Goal: Communication & Community: Answer question/provide support

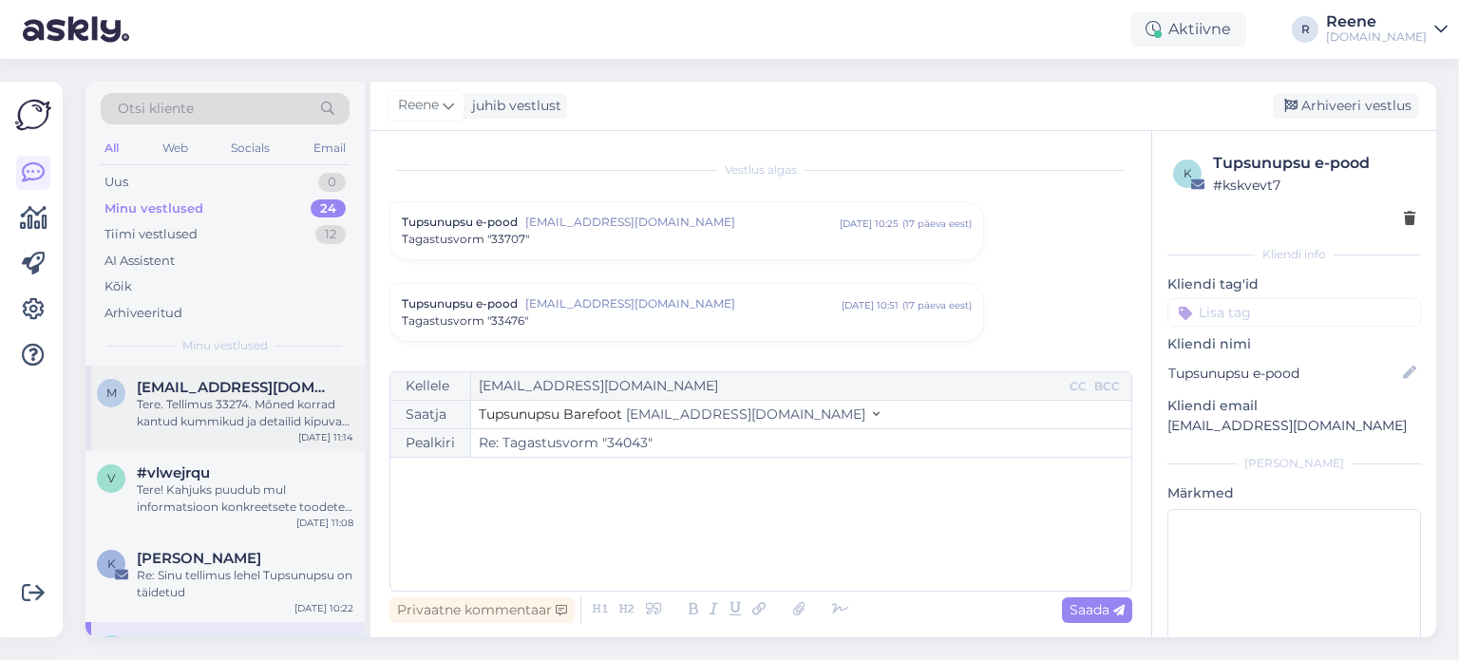
scroll to position [4440, 0]
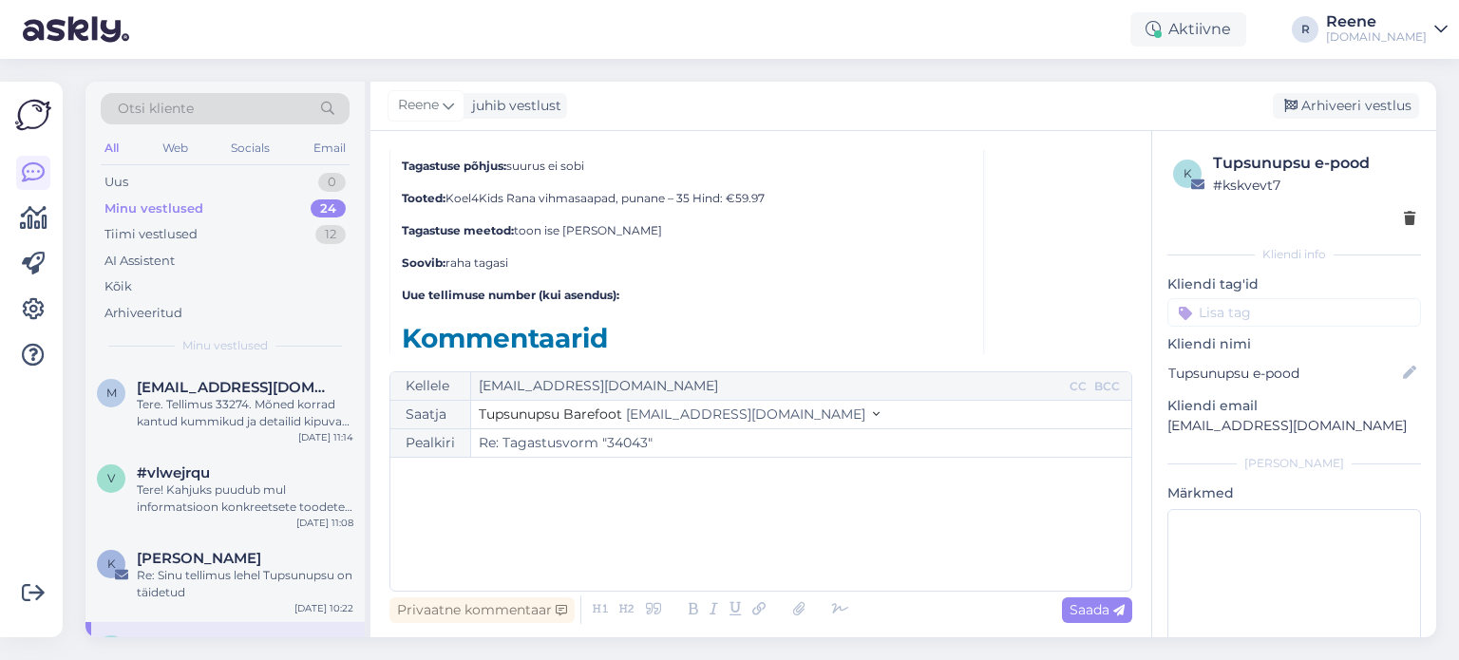
click at [112, 150] on div "All" at bounding box center [112, 148] width 22 height 25
click at [281, 413] on div "Tere. Tellimus 33274. Mõned korrad kantud kummikud ja detailid kipuvad [PERSON_…" at bounding box center [245, 413] width 217 height 34
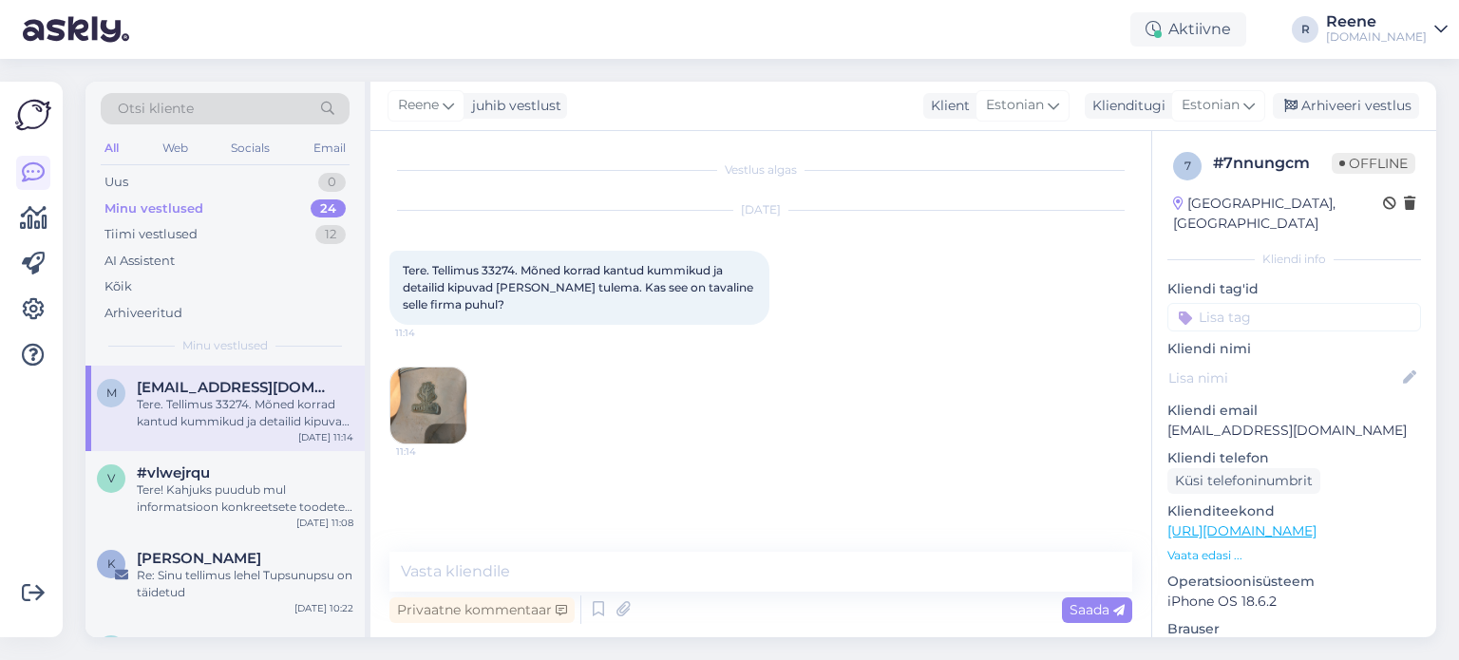
click at [415, 409] on img at bounding box center [428, 405] width 76 height 76
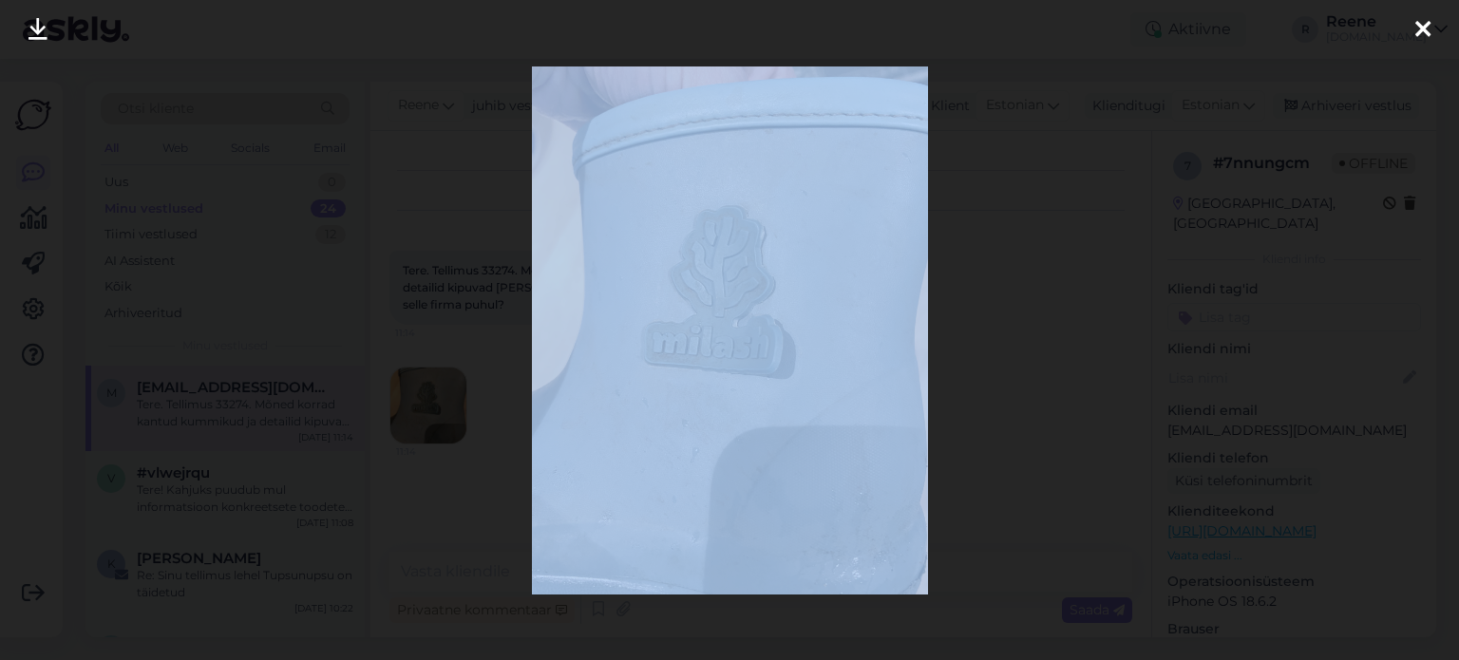
click at [415, 409] on div at bounding box center [729, 330] width 1459 height 660
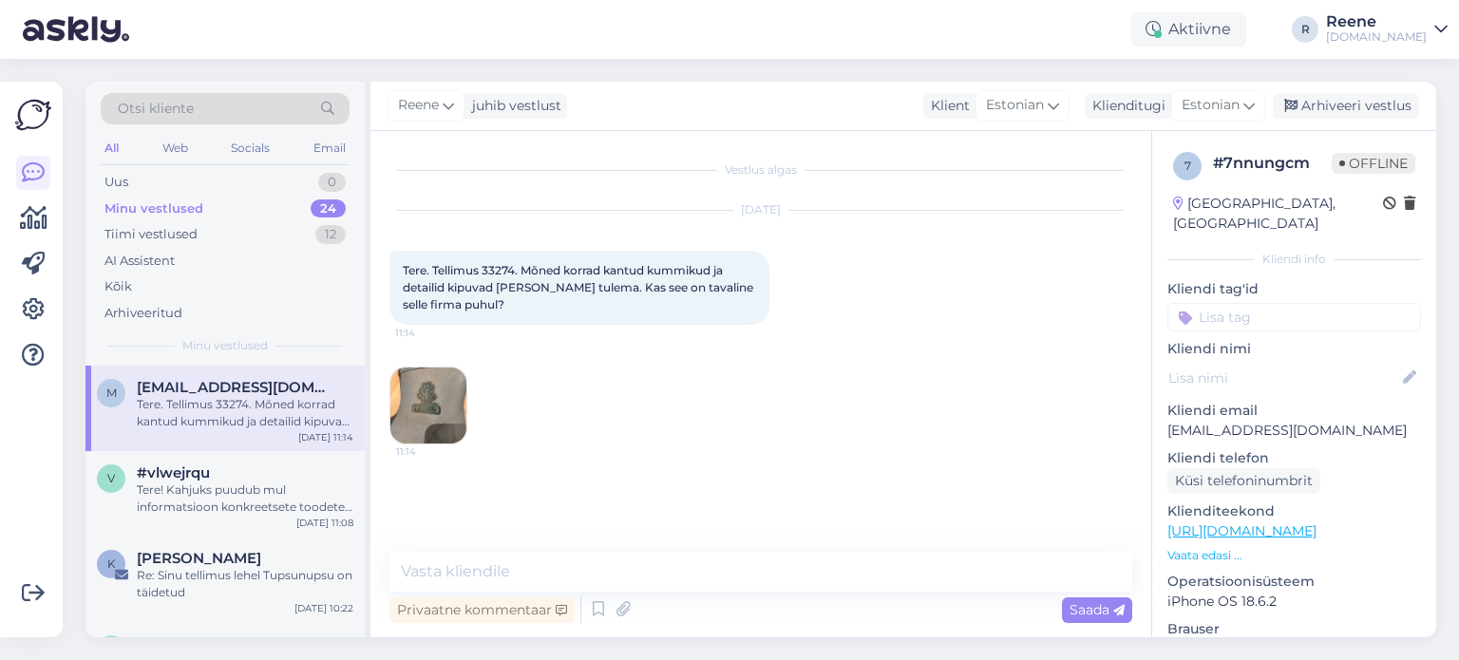
click at [415, 409] on img at bounding box center [428, 405] width 76 height 76
click at [502, 572] on textarea at bounding box center [760, 572] width 743 height 40
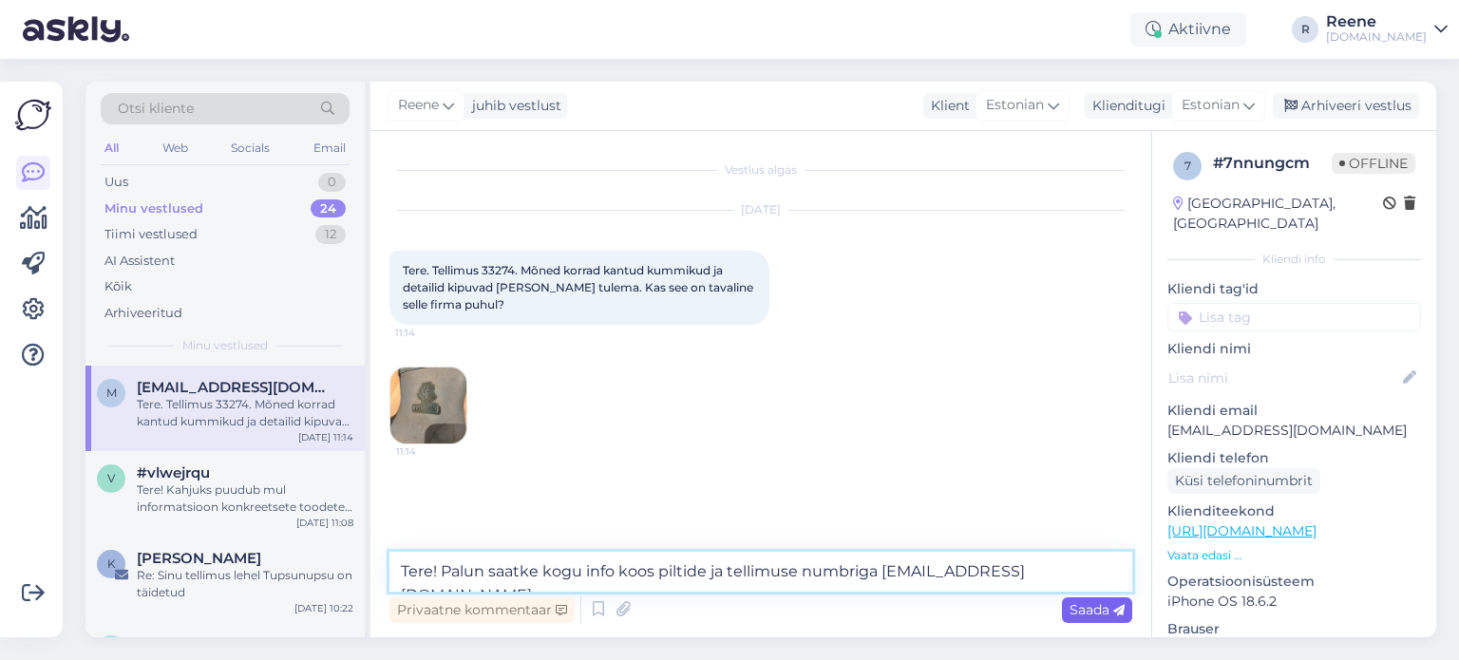
type textarea "Tere! Palun saatke kogu info koos piltide ja tellimuse numbriga [EMAIL_ADDRESS]…"
click at [1097, 611] on span "Saada" at bounding box center [1096, 609] width 55 height 17
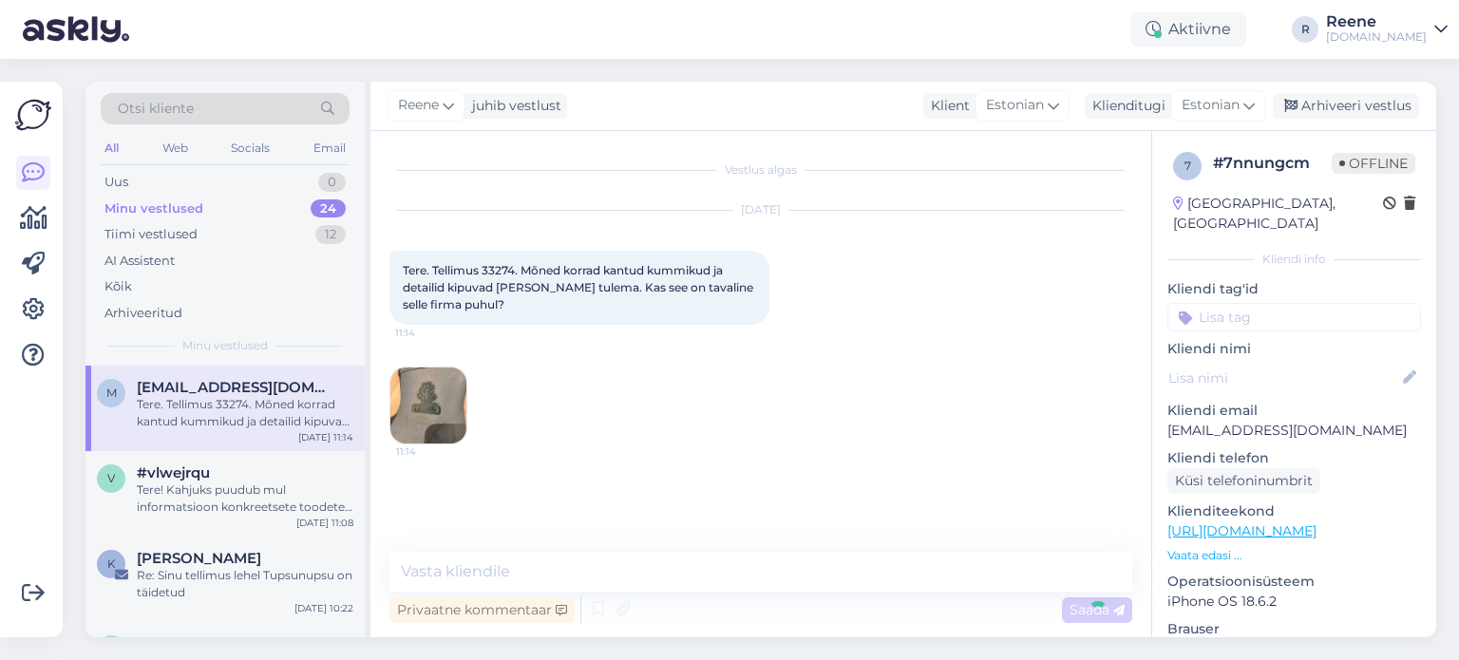
scroll to position [28, 0]
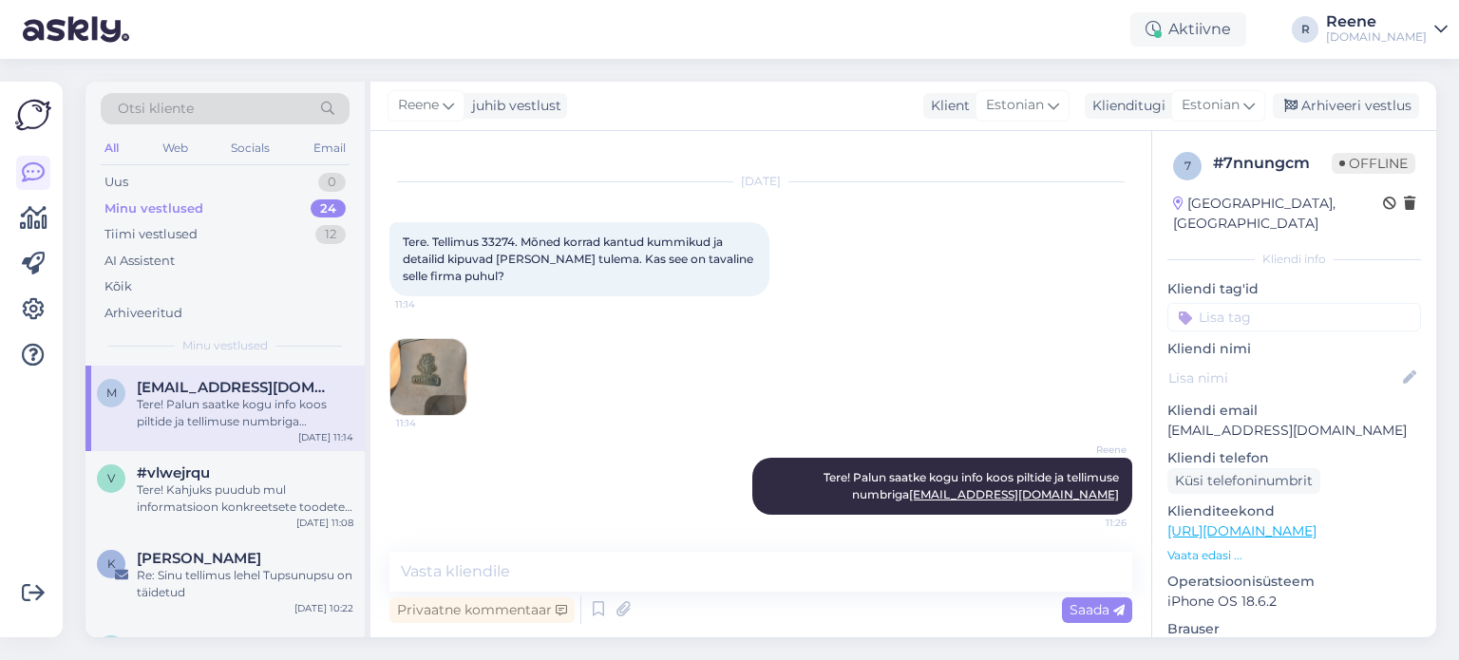
click at [1290, 303] on input at bounding box center [1294, 317] width 254 height 28
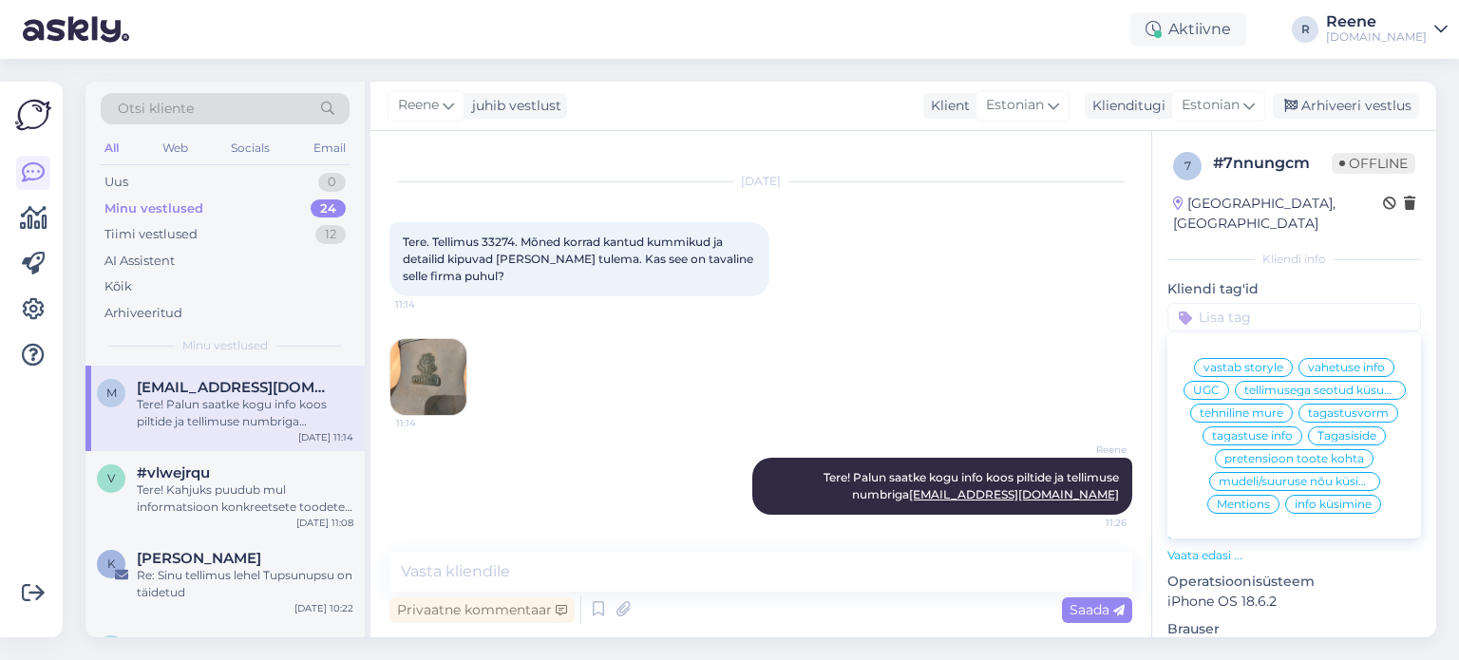
click at [1266, 461] on span "pretensioon toote kohta" at bounding box center [1294, 458] width 140 height 11
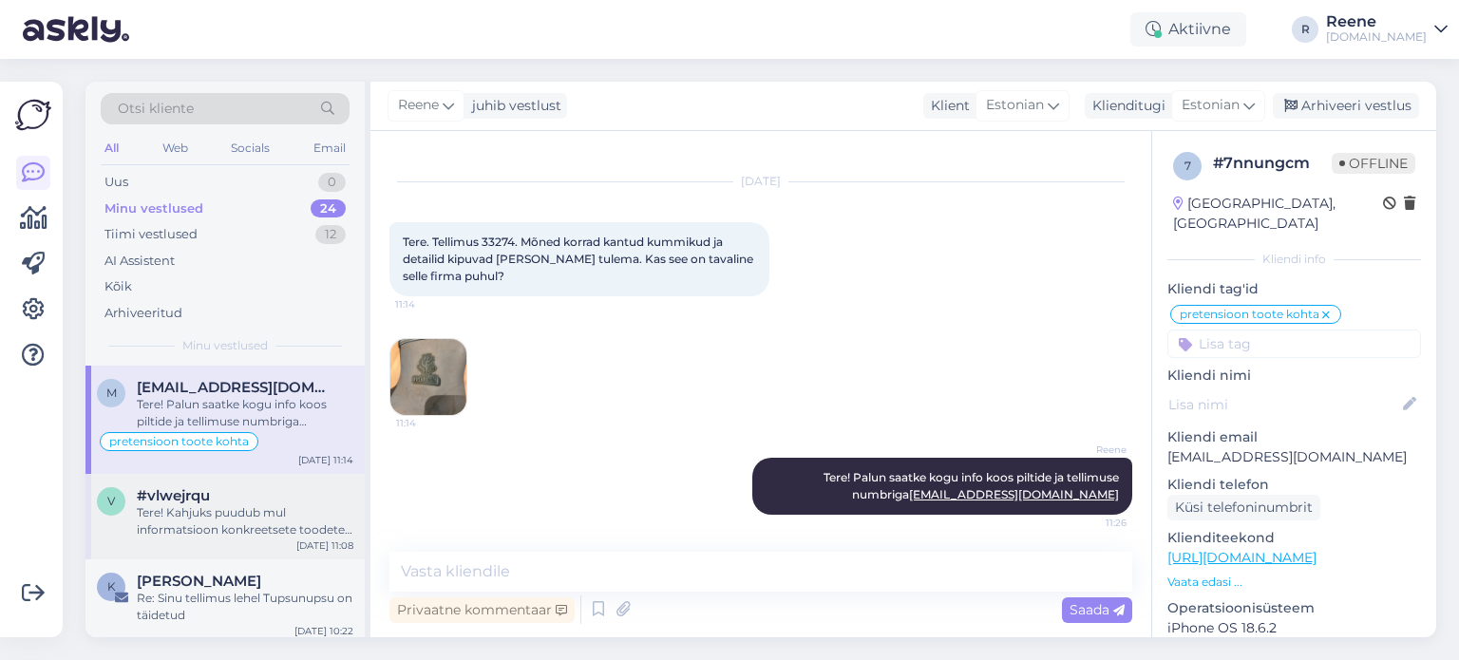
click at [235, 526] on div "Tere! Kahjuks puudub mul informatsioon konkreetsete toodete laoseisu täienemise…" at bounding box center [245, 521] width 217 height 34
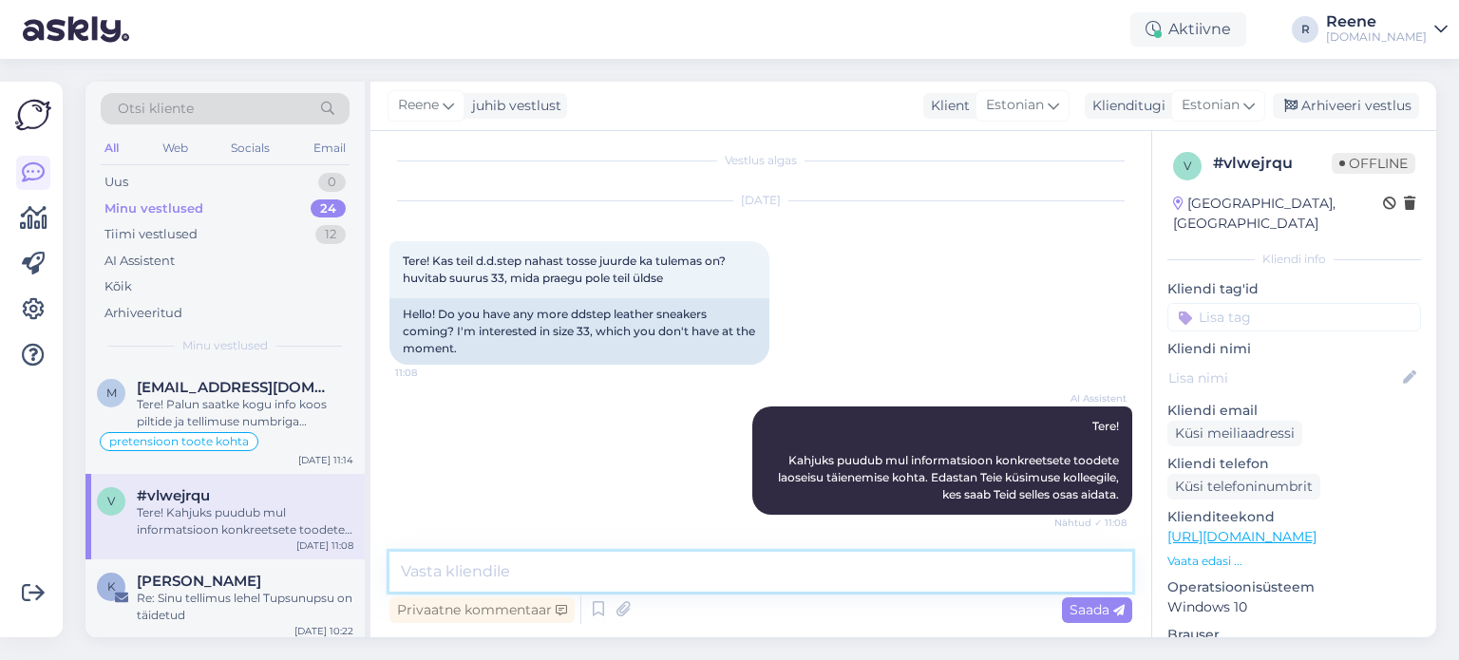
click at [461, 580] on textarea at bounding box center [760, 572] width 743 height 40
type textarea "[PERSON_NAME] saabus [PERSON_NAME]. vaatame, mida tuleb :)"
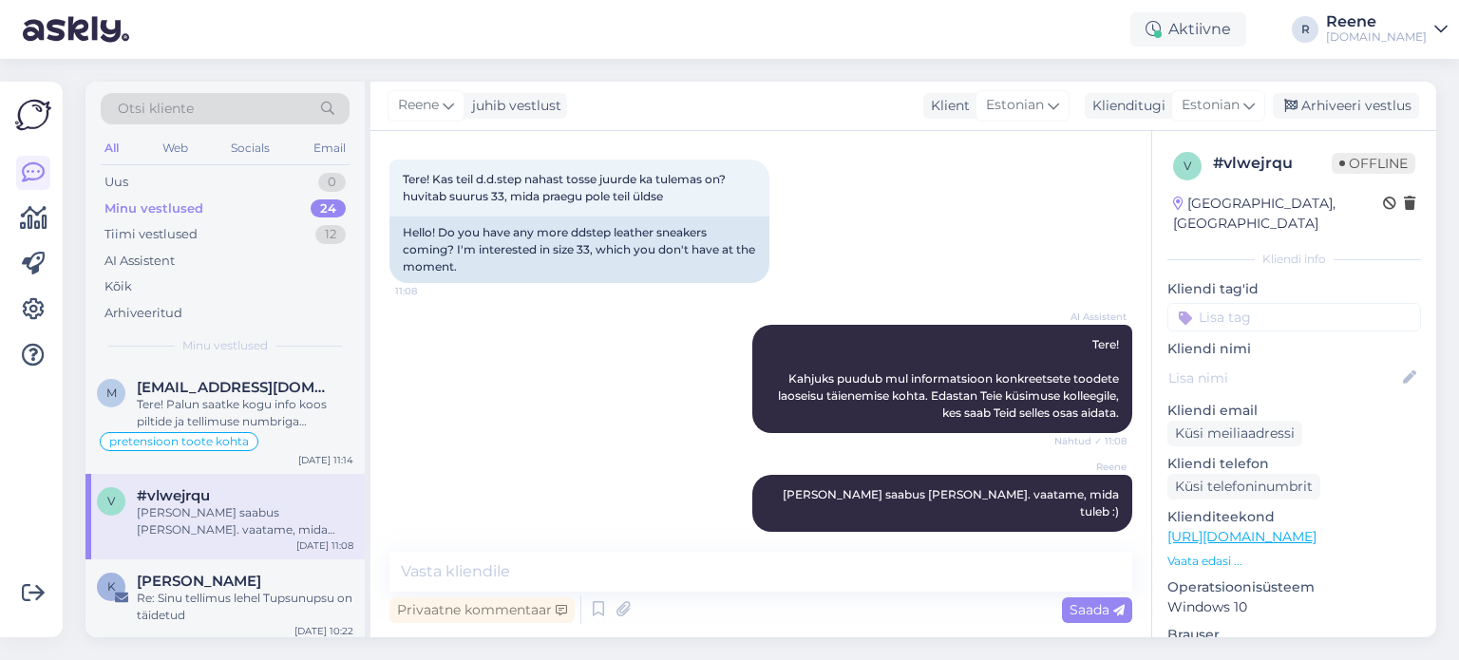
click at [1309, 303] on input at bounding box center [1294, 317] width 254 height 28
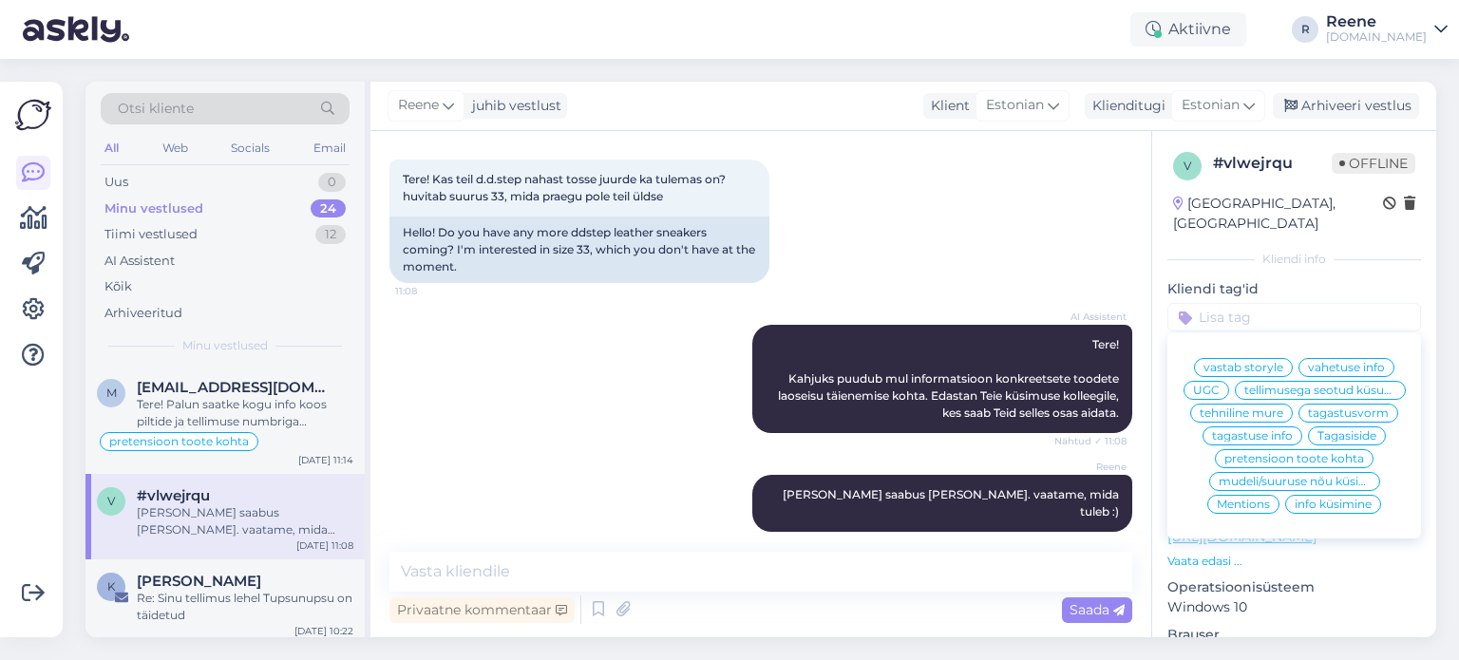
click at [1340, 505] on span "info küsimine" at bounding box center [1332, 504] width 77 height 11
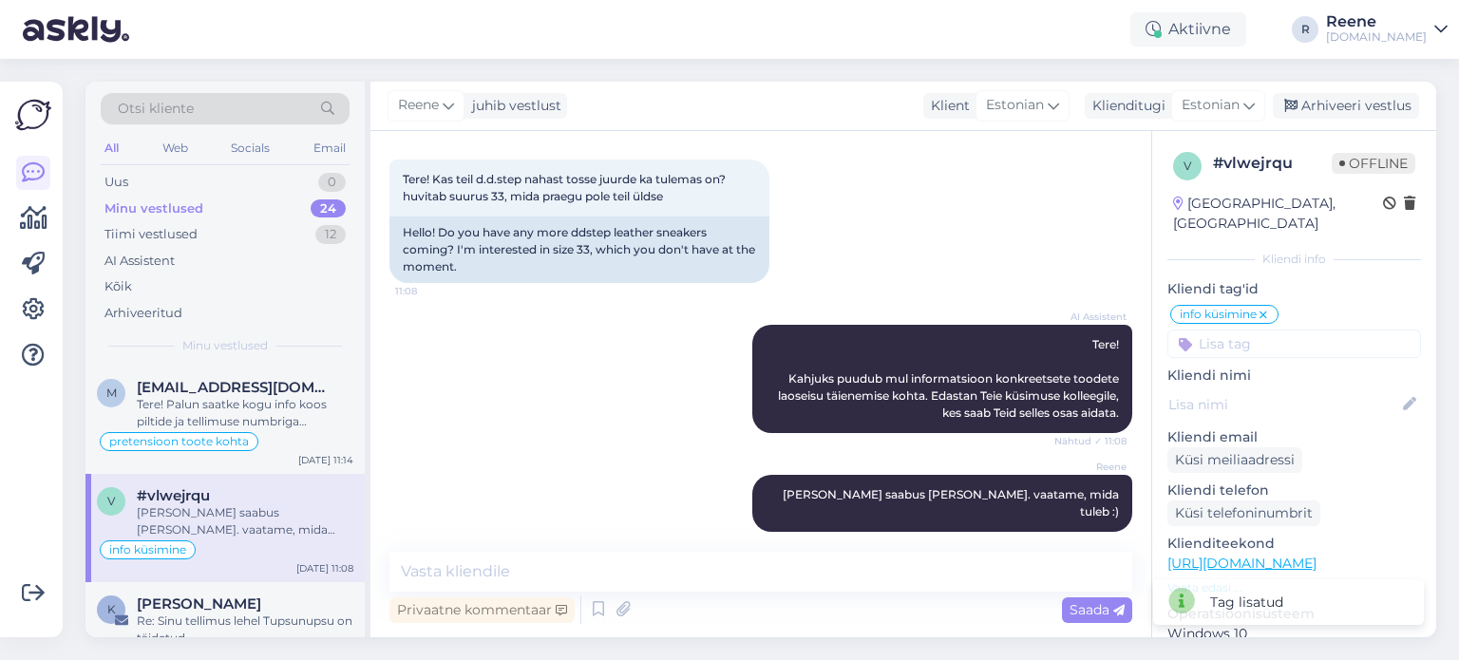
scroll to position [95, 0]
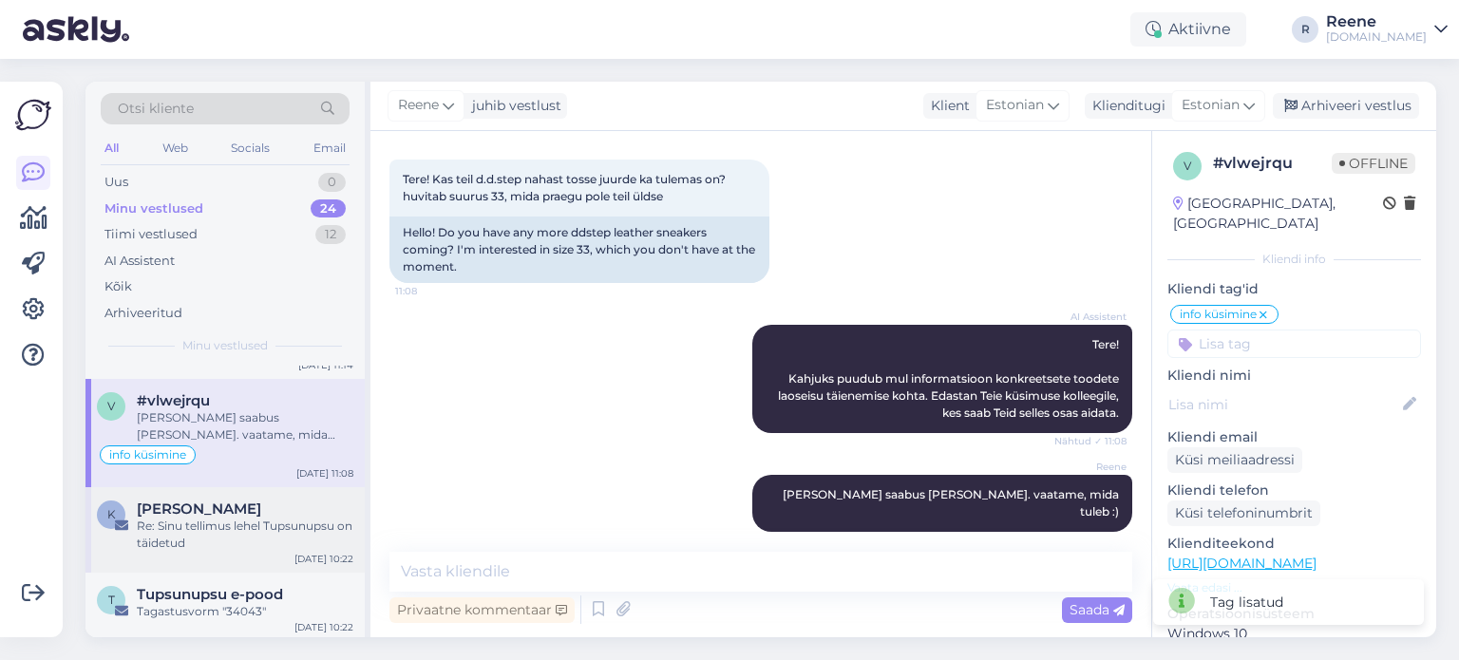
click at [257, 523] on div "Re: Sinu tellimus lehel Tupsunupsu on täidetud" at bounding box center [245, 535] width 217 height 34
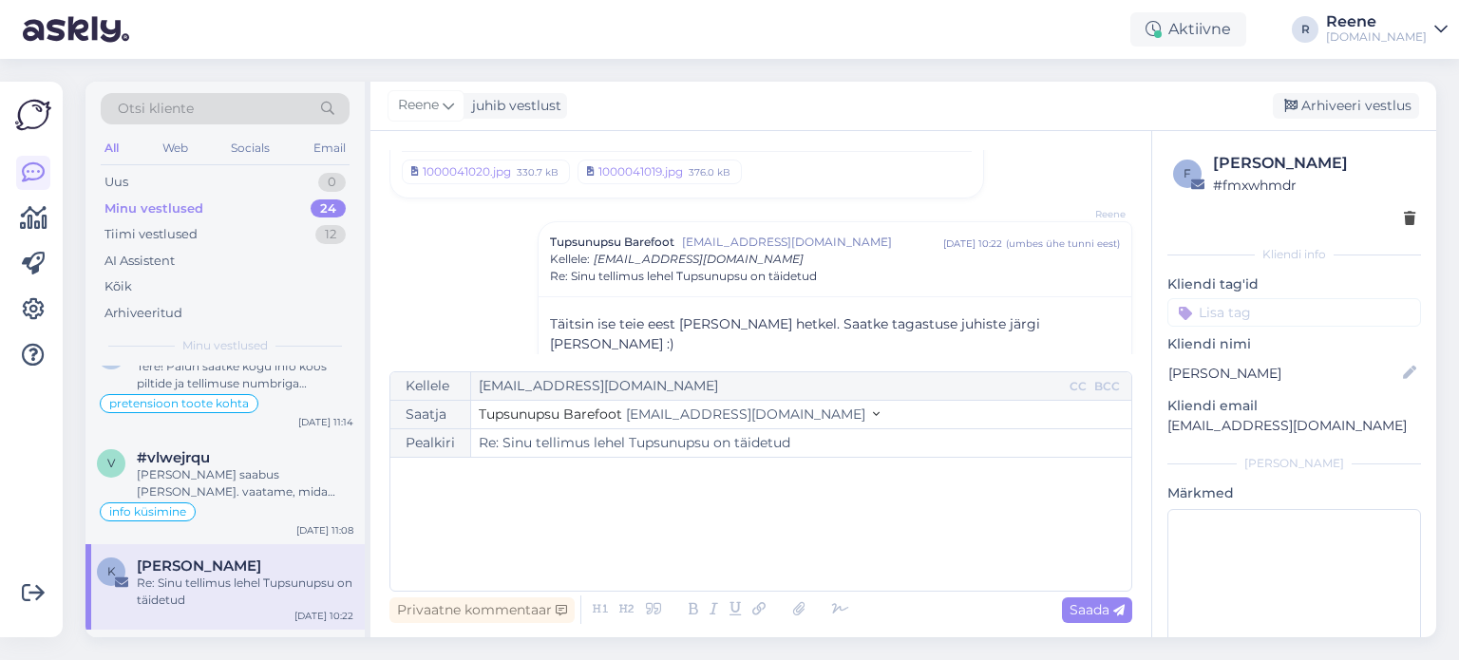
scroll to position [0, 0]
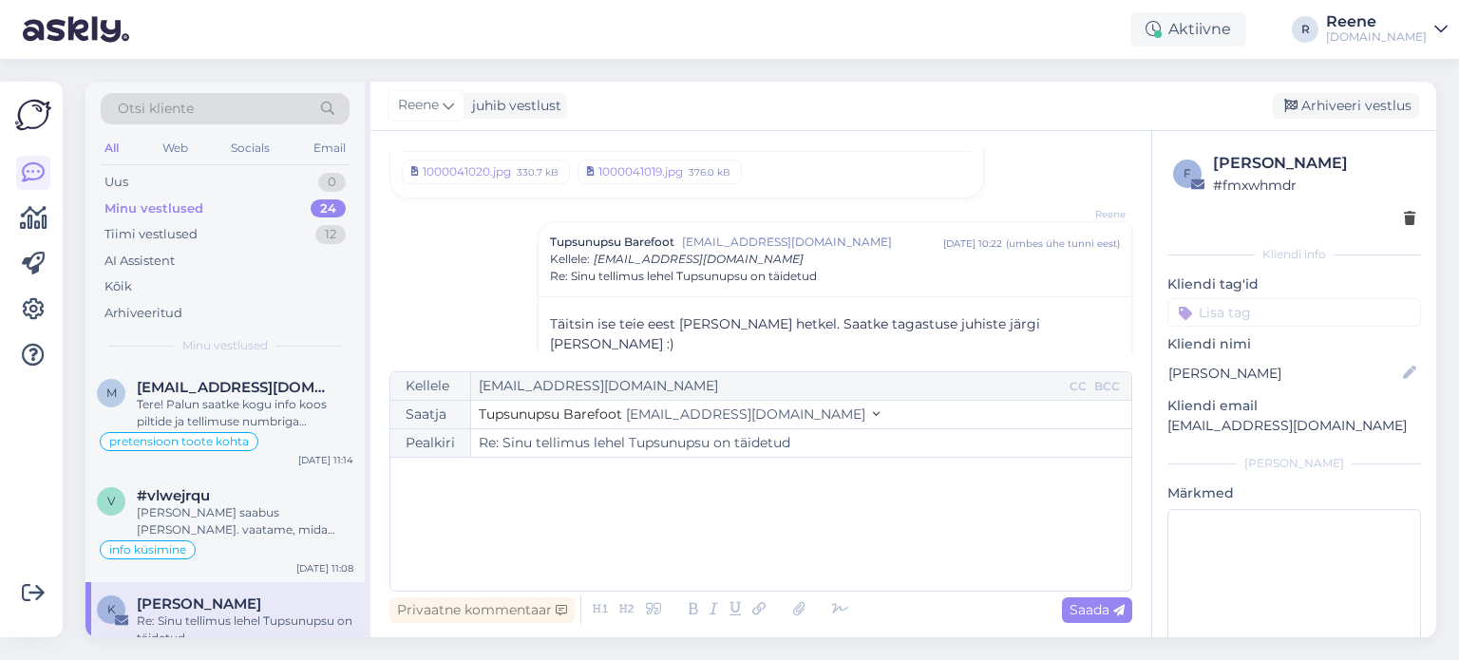
click at [463, 493] on div "﻿" at bounding box center [761, 524] width 722 height 114
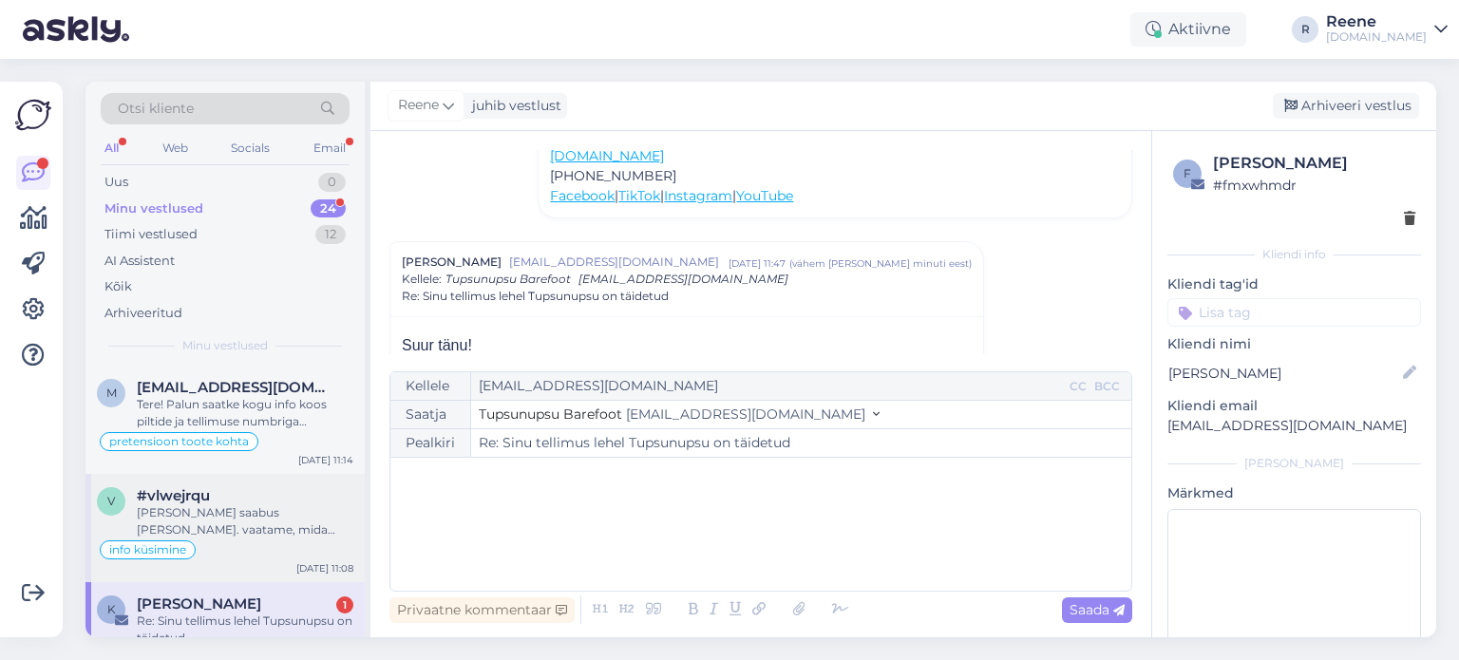
click at [254, 491] on div "#vlwejrqu" at bounding box center [245, 495] width 217 height 17
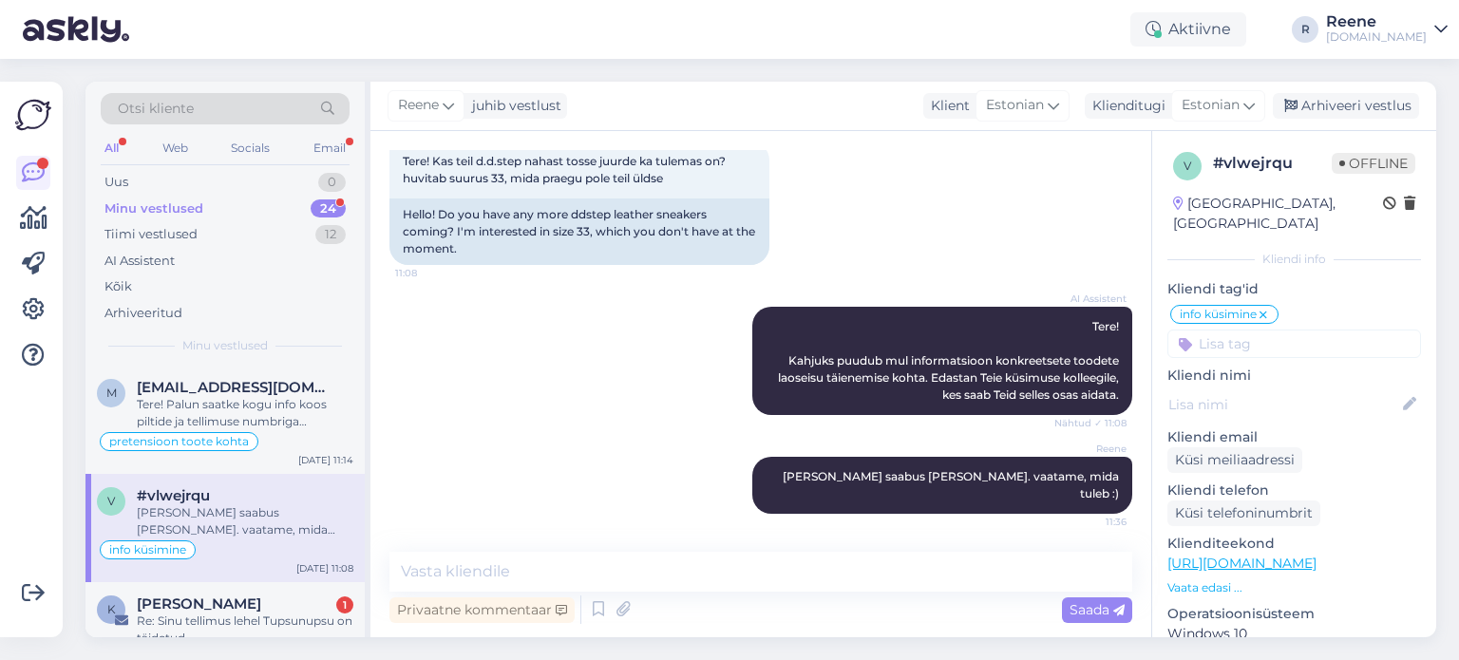
scroll to position [91, 0]
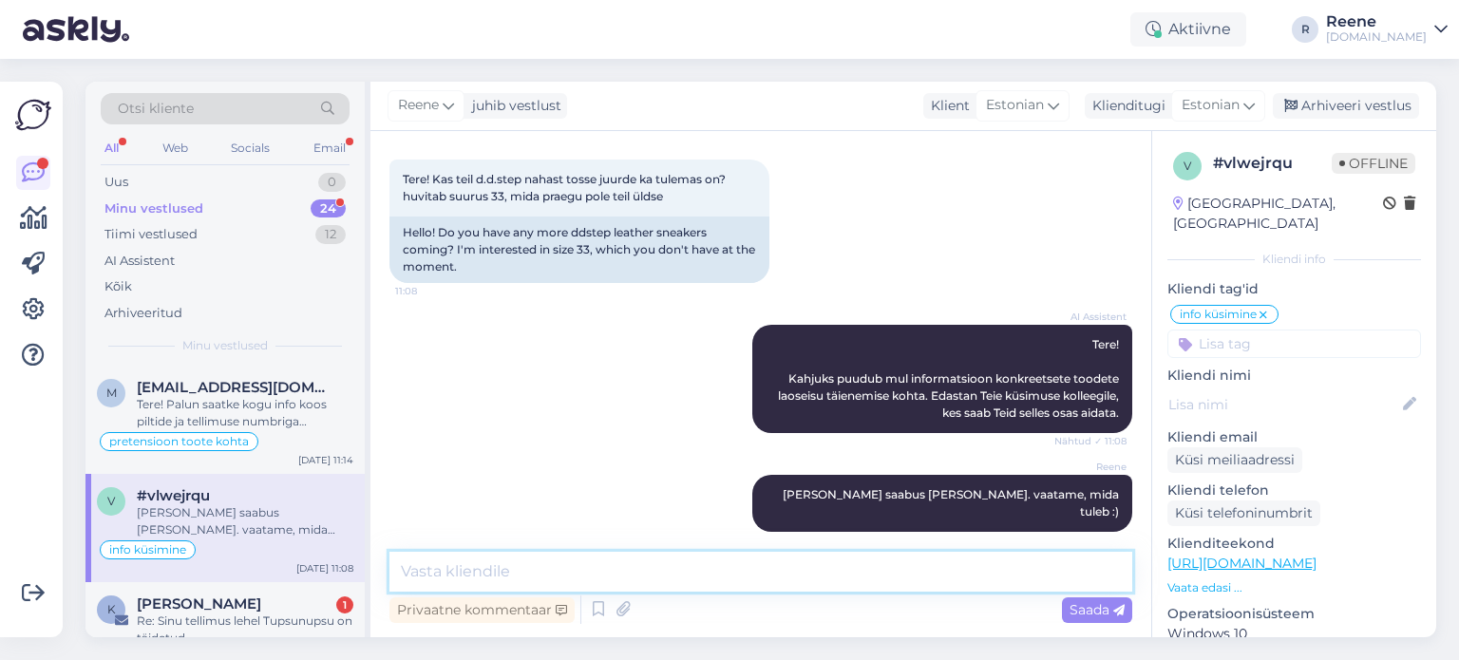
click at [569, 570] on textarea at bounding box center [760, 572] width 743 height 40
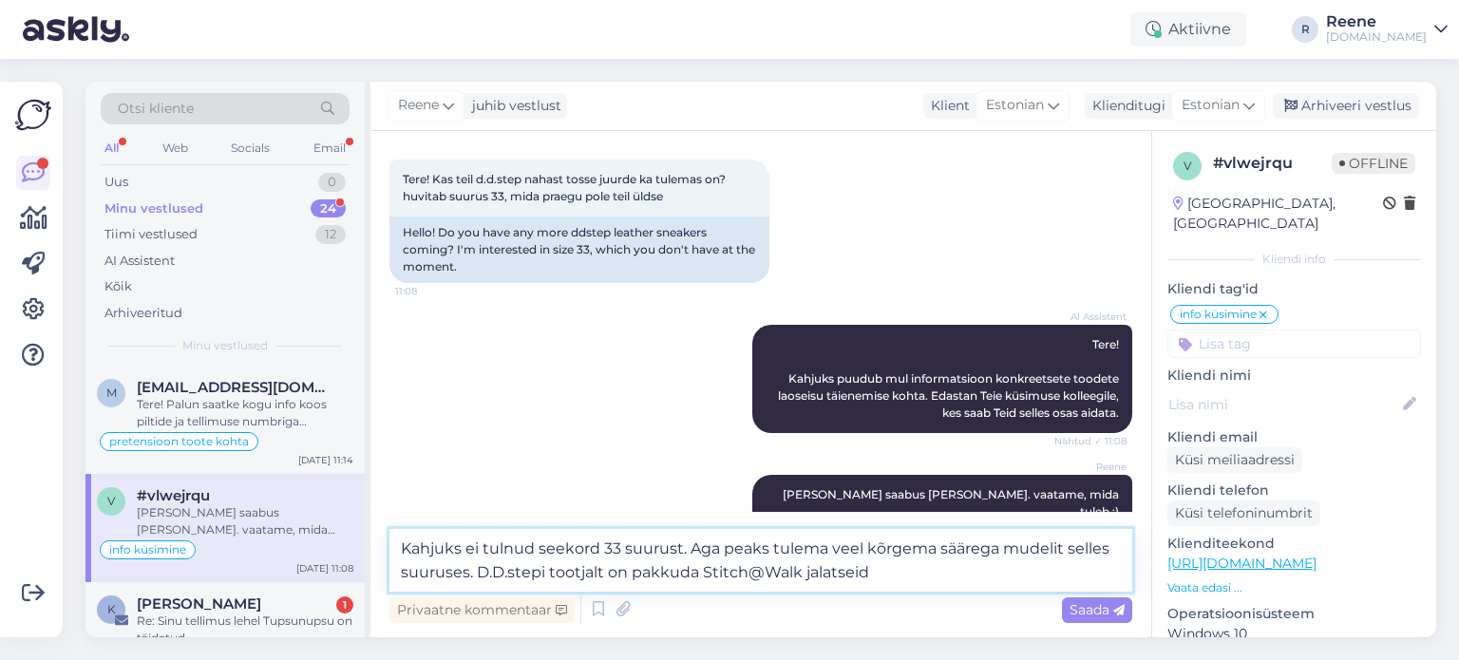
paste textarea "[URL][DOMAIN_NAME][DOMAIN_NAME]"
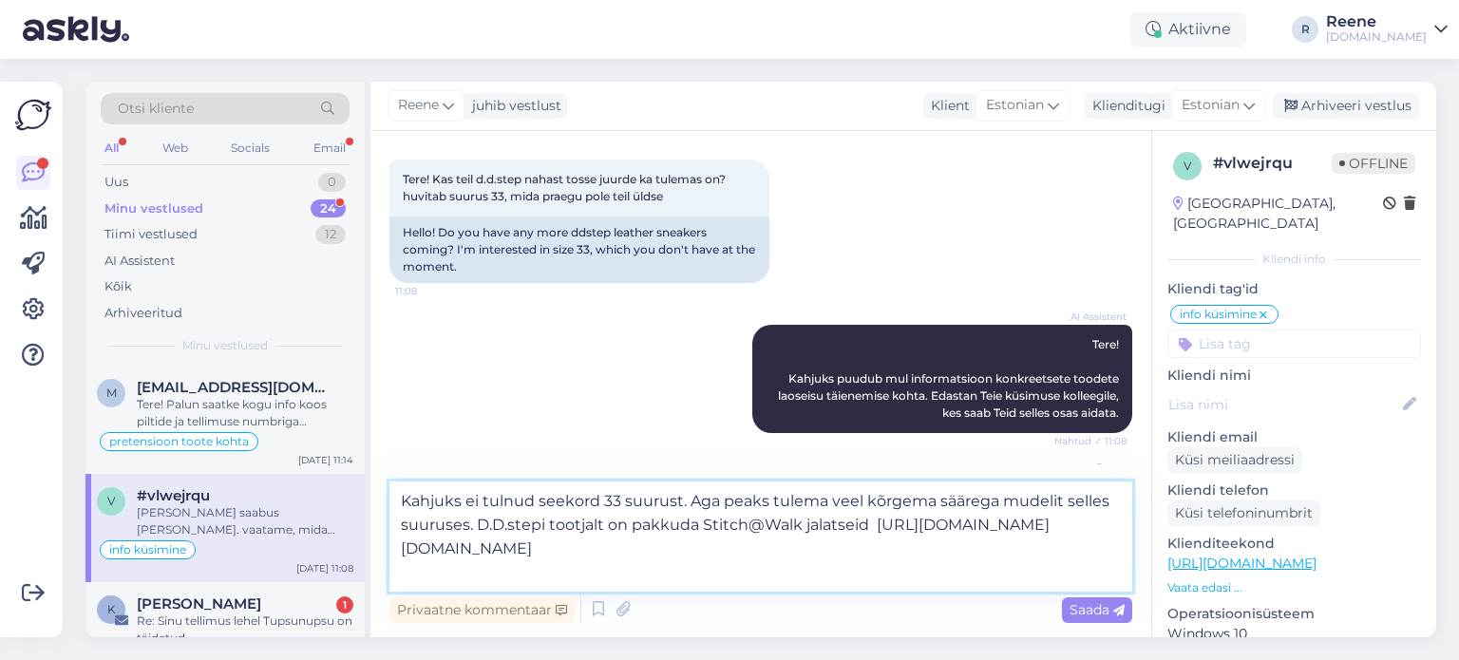
click at [763, 535] on textarea "Kahjuks ei tulnud seekord 33 suurust. Aga peaks tulema veel kõrgema säärega mud…" at bounding box center [760, 536] width 743 height 110
type textarea "Kahjuks ei tulnud seekord 33 suurust. Aga peaks tulema veel kõrgema säärega mud…"
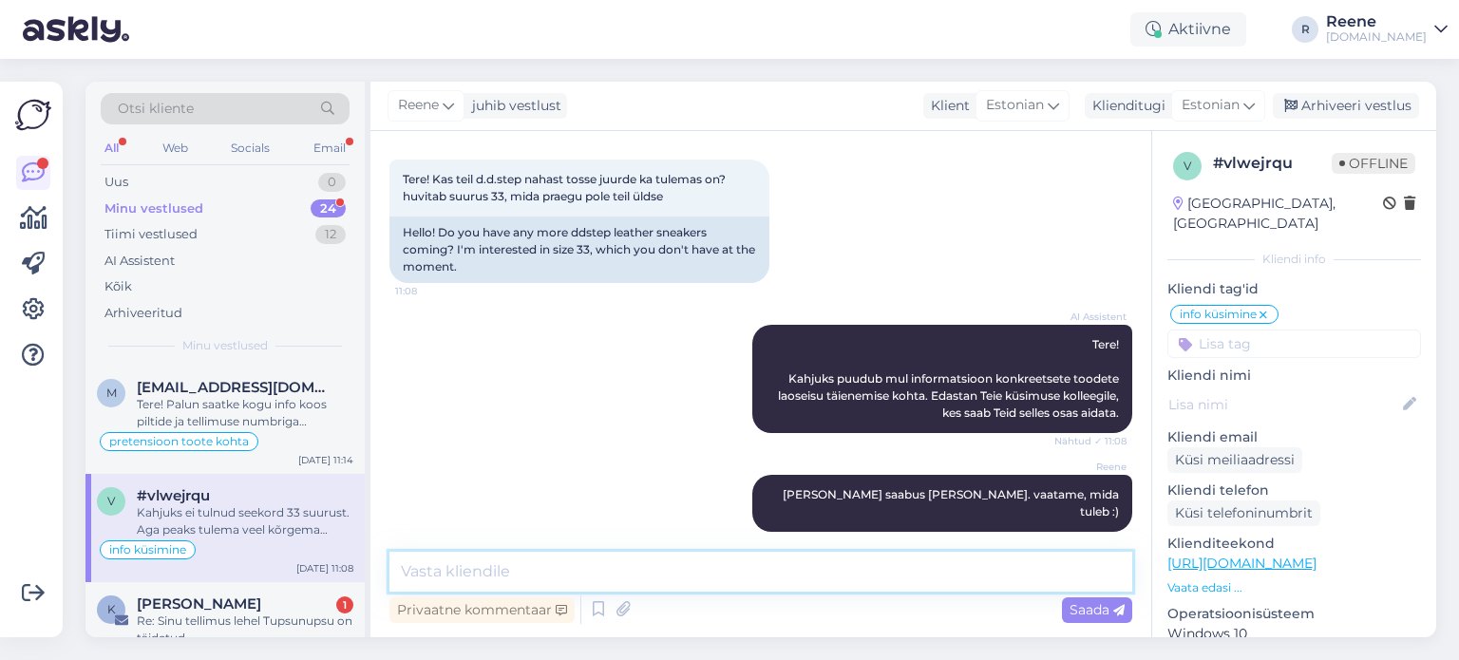
scroll to position [258, 0]
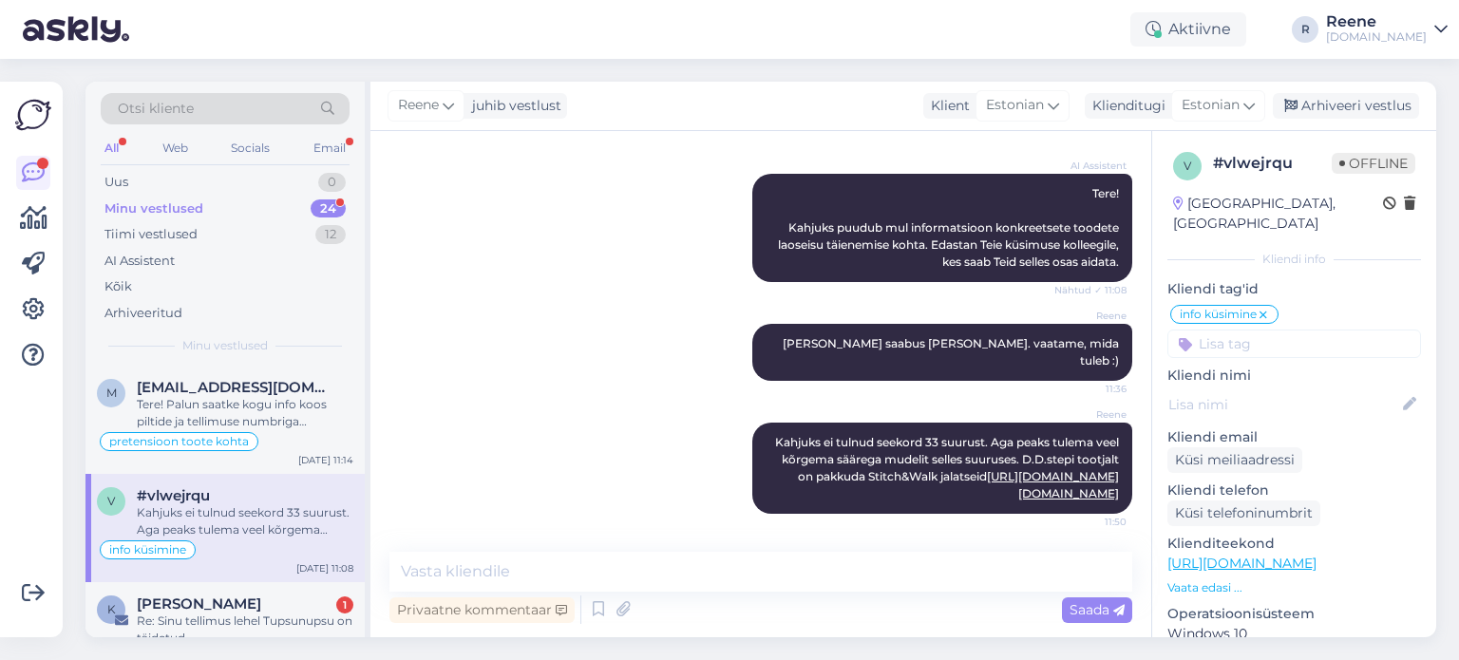
click at [104, 146] on div "All" at bounding box center [112, 148] width 22 height 25
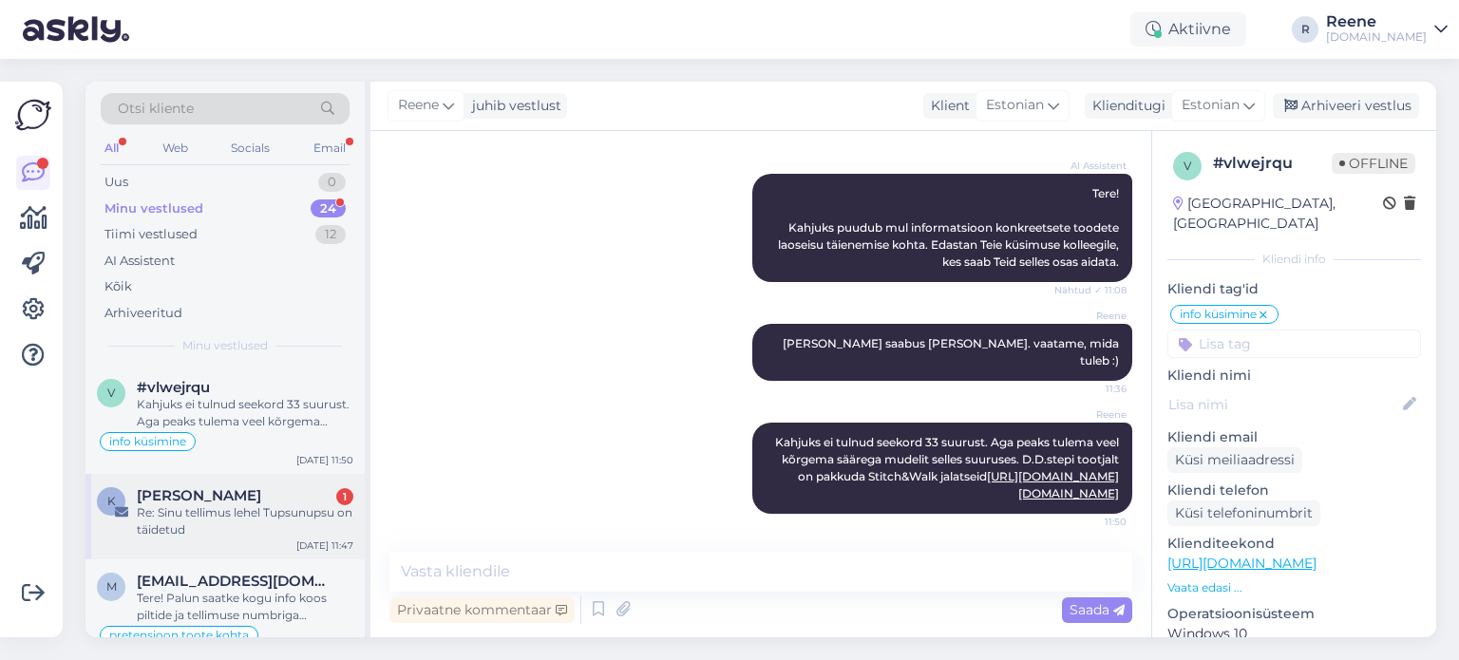
click at [232, 499] on div "[PERSON_NAME] 1" at bounding box center [245, 495] width 217 height 17
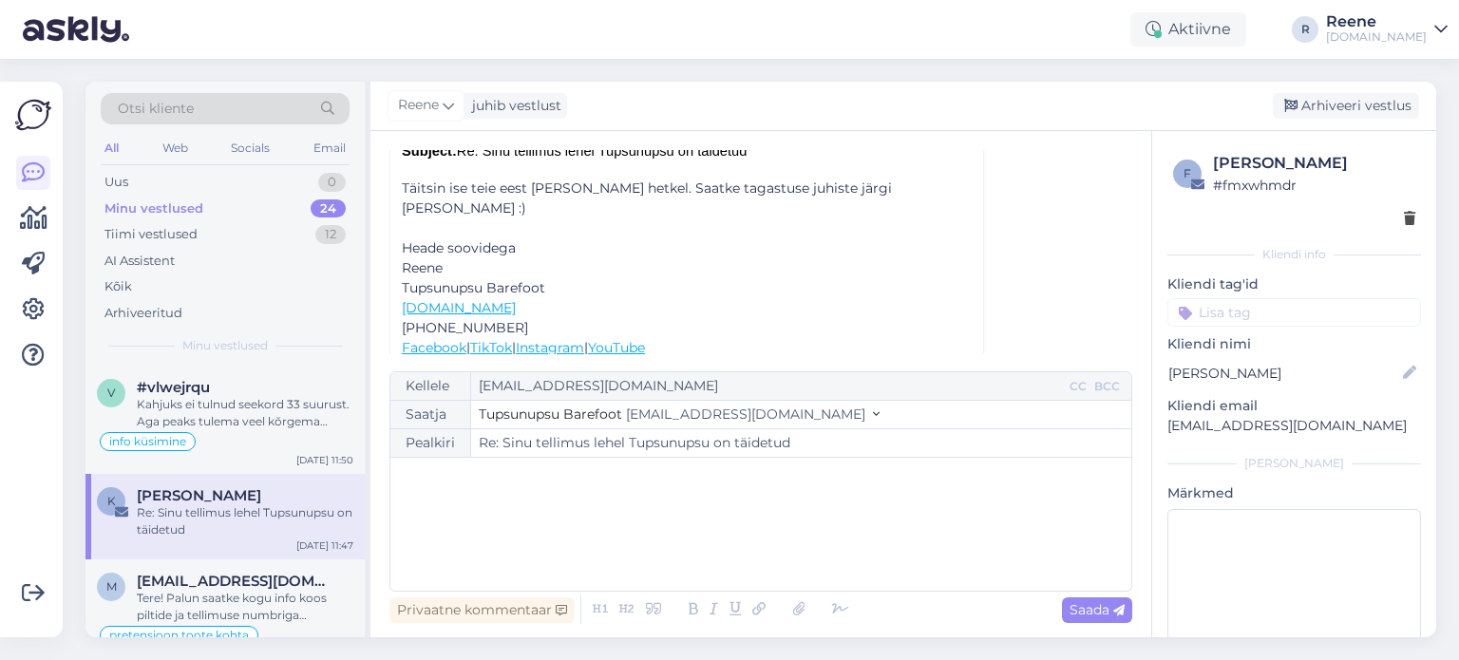
scroll to position [707, 0]
click at [331, 146] on div "Email" at bounding box center [330, 148] width 40 height 25
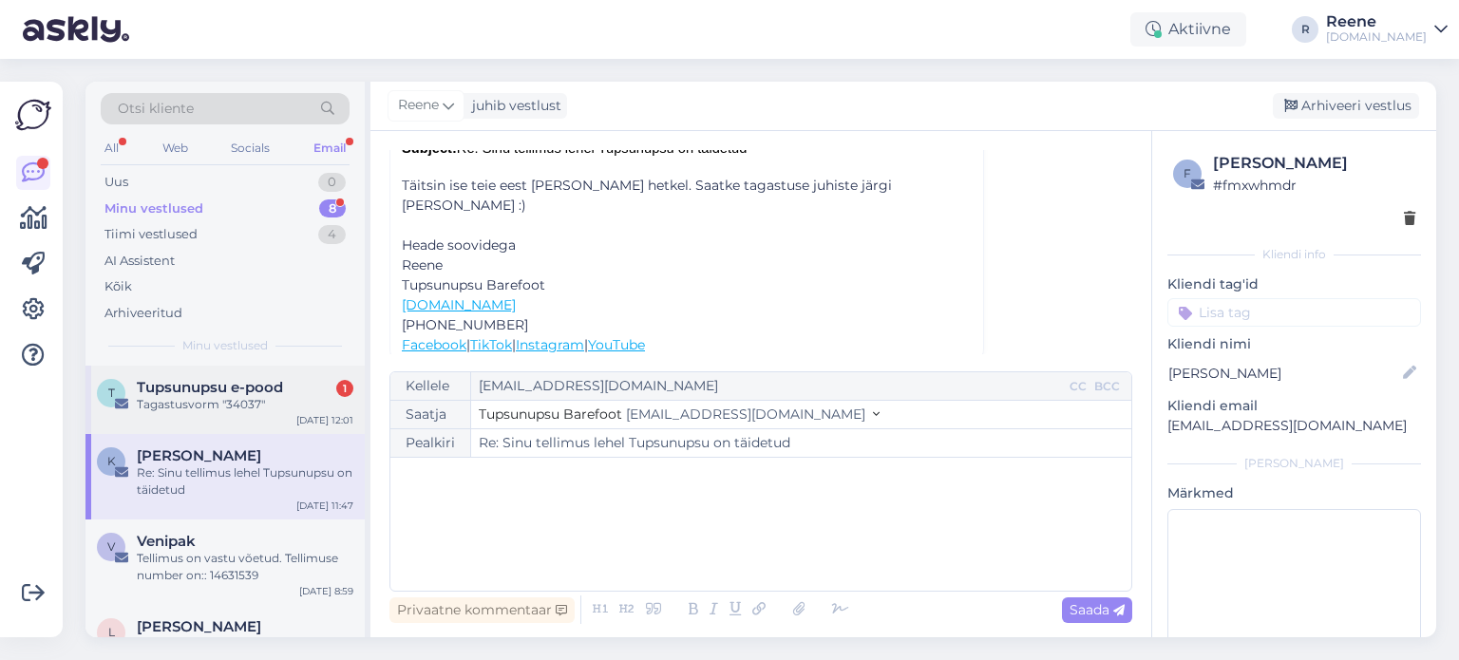
click at [191, 390] on span "Tupsunupsu e-pood" at bounding box center [210, 387] width 146 height 17
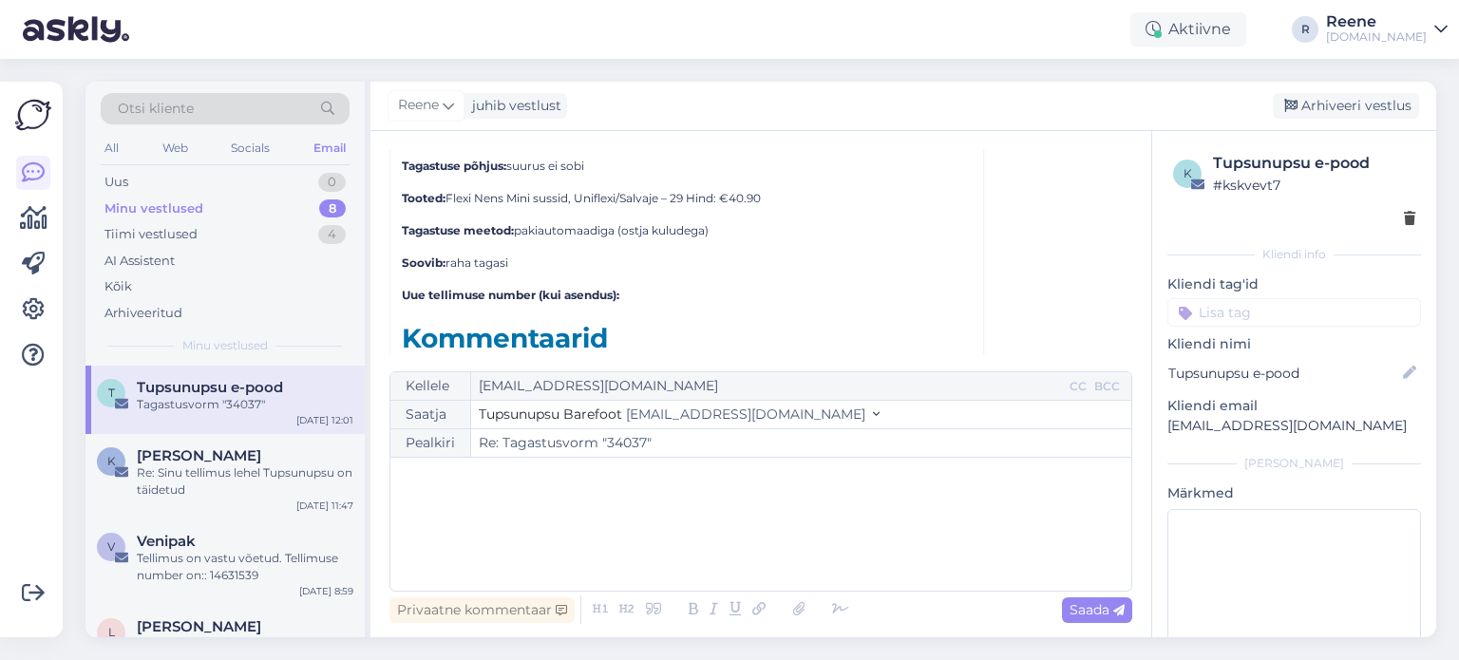
scroll to position [4494, 0]
